Goal: Task Accomplishment & Management: Use online tool/utility

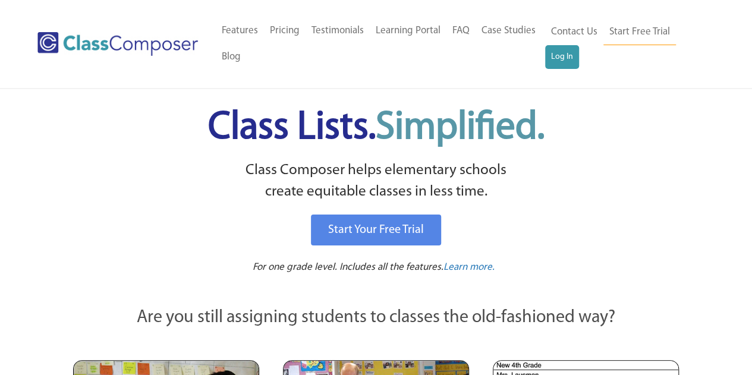
click at [578, 128] on h1 "Class Lists. Simplified." at bounding box center [376, 128] width 586 height 54
click at [559, 59] on link "Log In" at bounding box center [562, 57] width 34 height 24
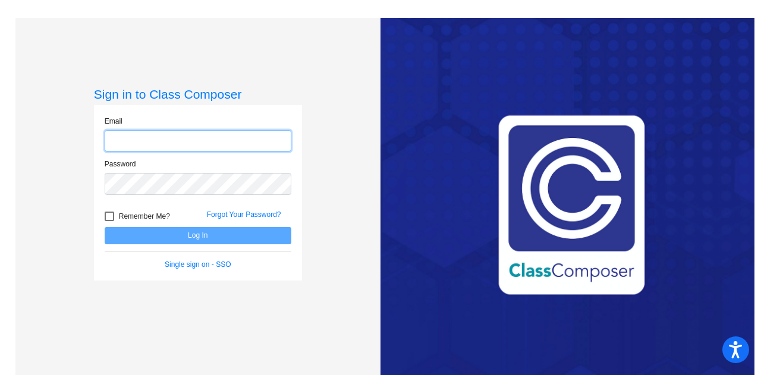
type input "[PERSON_NAME][EMAIL_ADDRESS][PERSON_NAME][DOMAIN_NAME]"
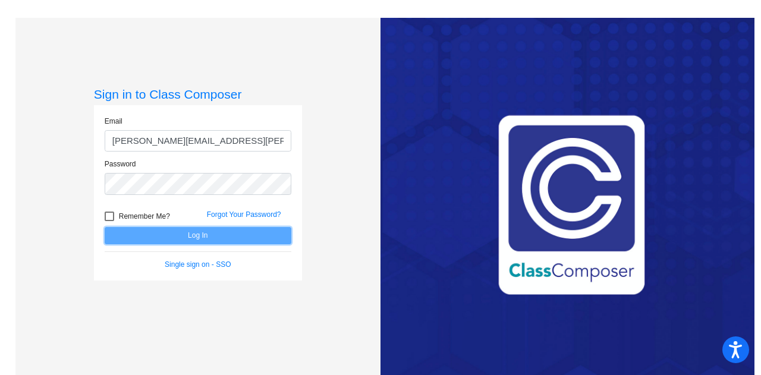
click at [239, 229] on button "Log In" at bounding box center [198, 235] width 187 height 17
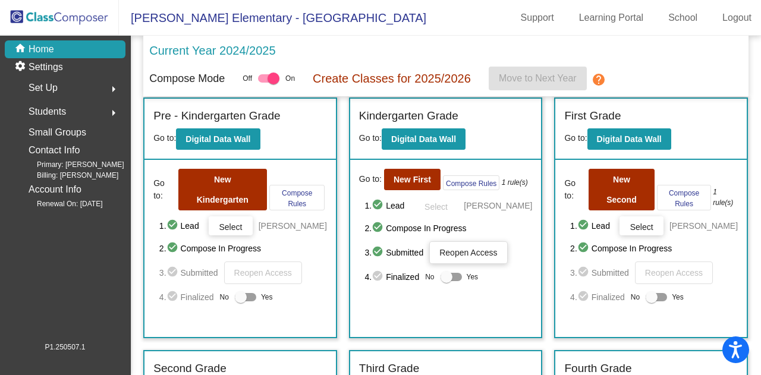
scroll to position [5, 0]
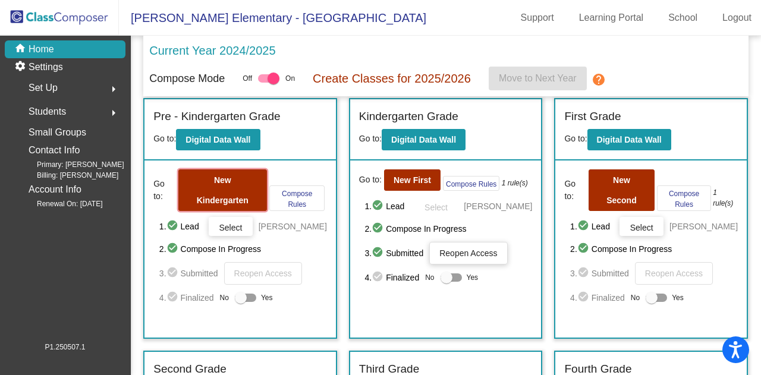
click at [227, 178] on b "New Kindergarten" at bounding box center [223, 190] width 52 height 30
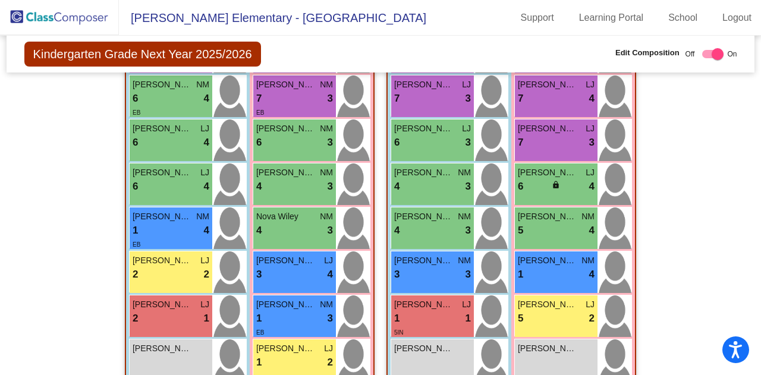
scroll to position [363, 0]
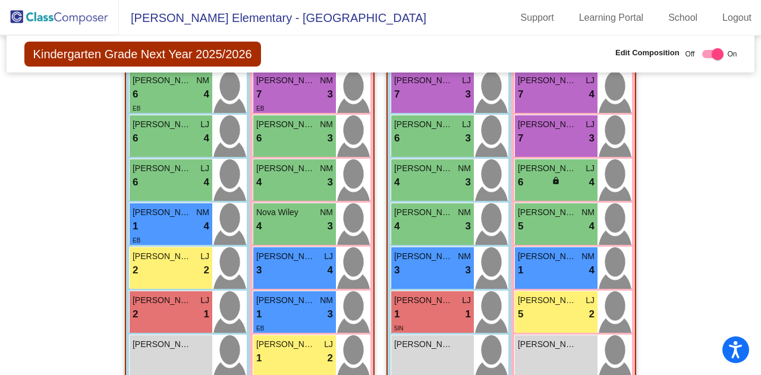
click at [160, 303] on span "[PERSON_NAME]" at bounding box center [162, 300] width 59 height 12
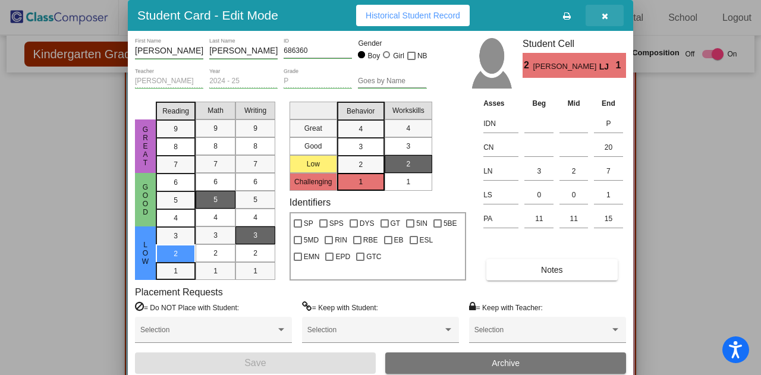
click at [601, 10] on button "button" at bounding box center [605, 15] width 38 height 21
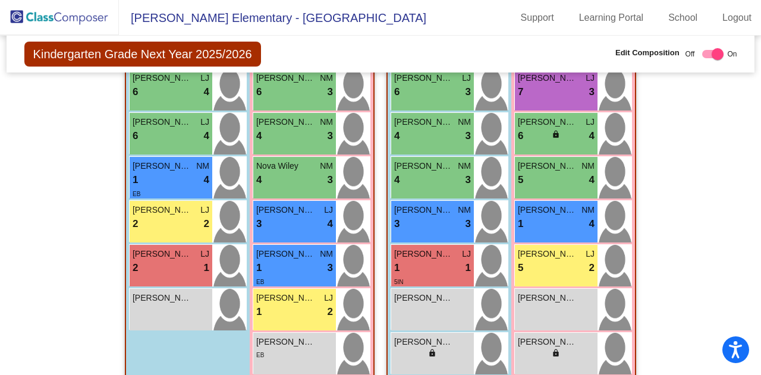
scroll to position [409, 0]
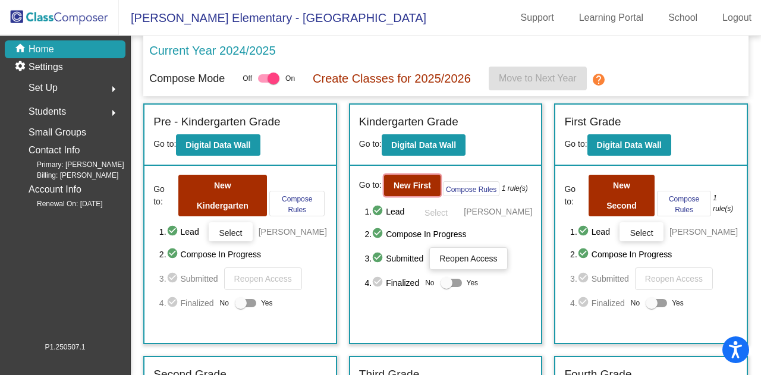
click at [409, 186] on b "New First" at bounding box center [412, 186] width 37 height 10
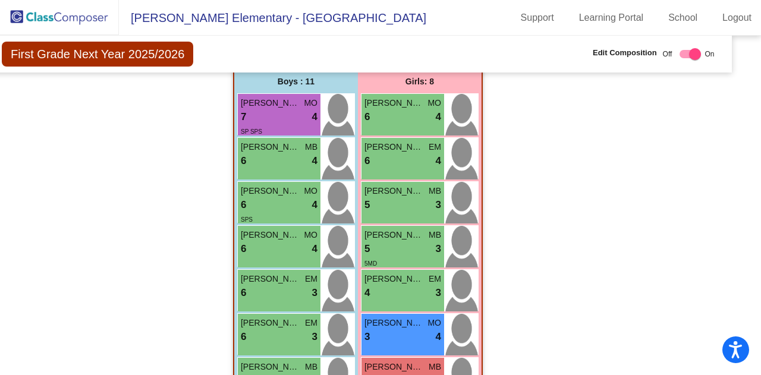
scroll to position [797, 23]
